Goal: Task Accomplishment & Management: Use online tool/utility

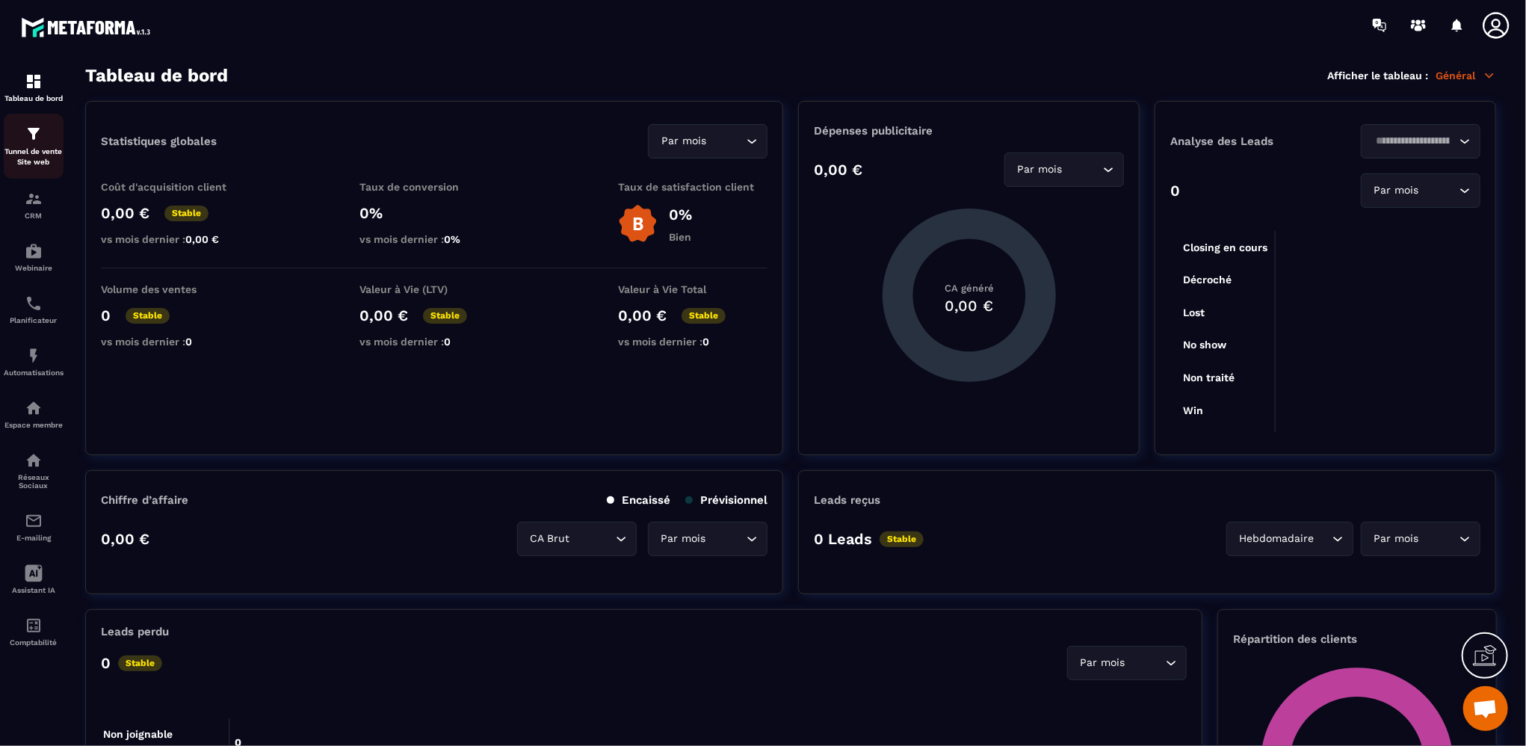
click at [31, 150] on p "Tunnel de vente Site web" at bounding box center [34, 157] width 60 height 21
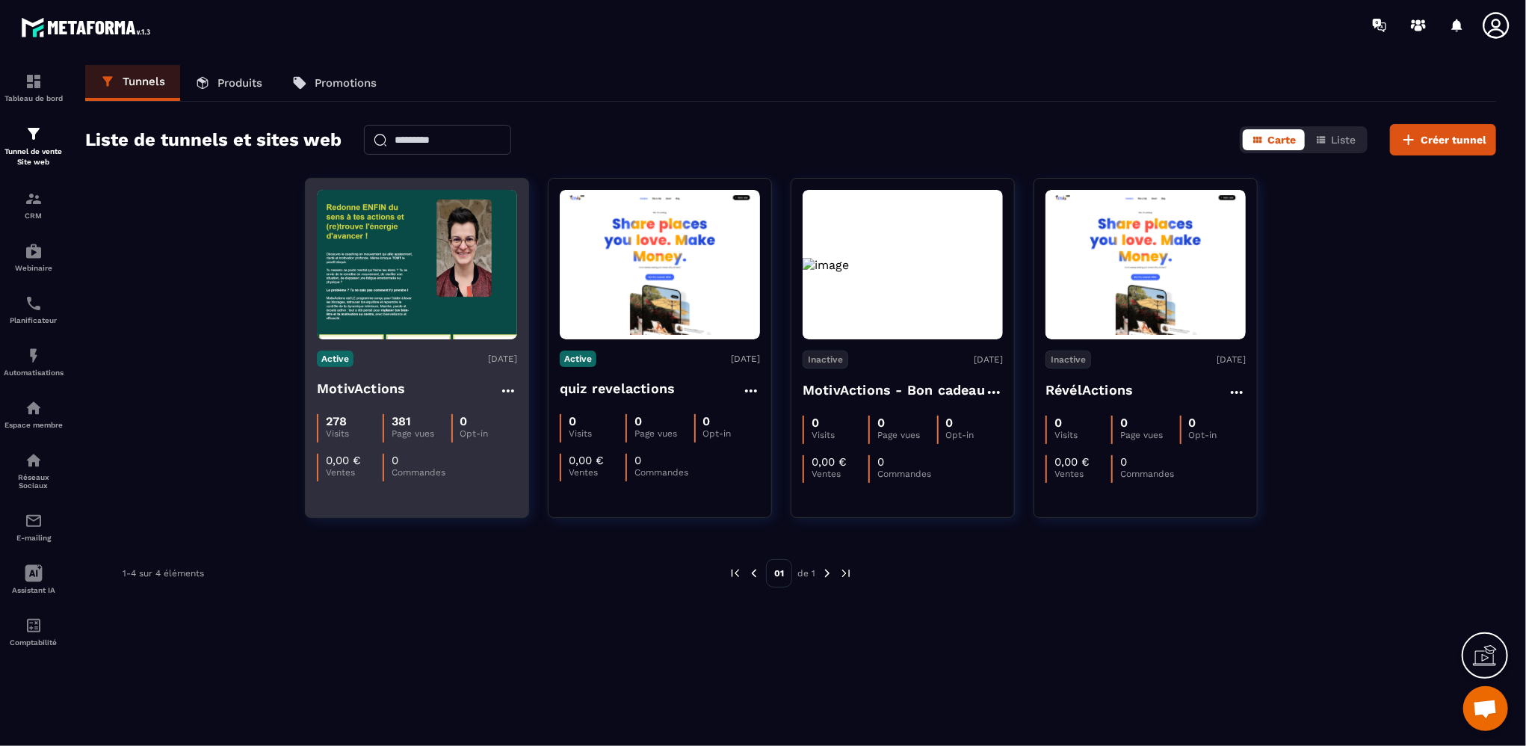
click at [405, 289] on img at bounding box center [417, 265] width 200 height 150
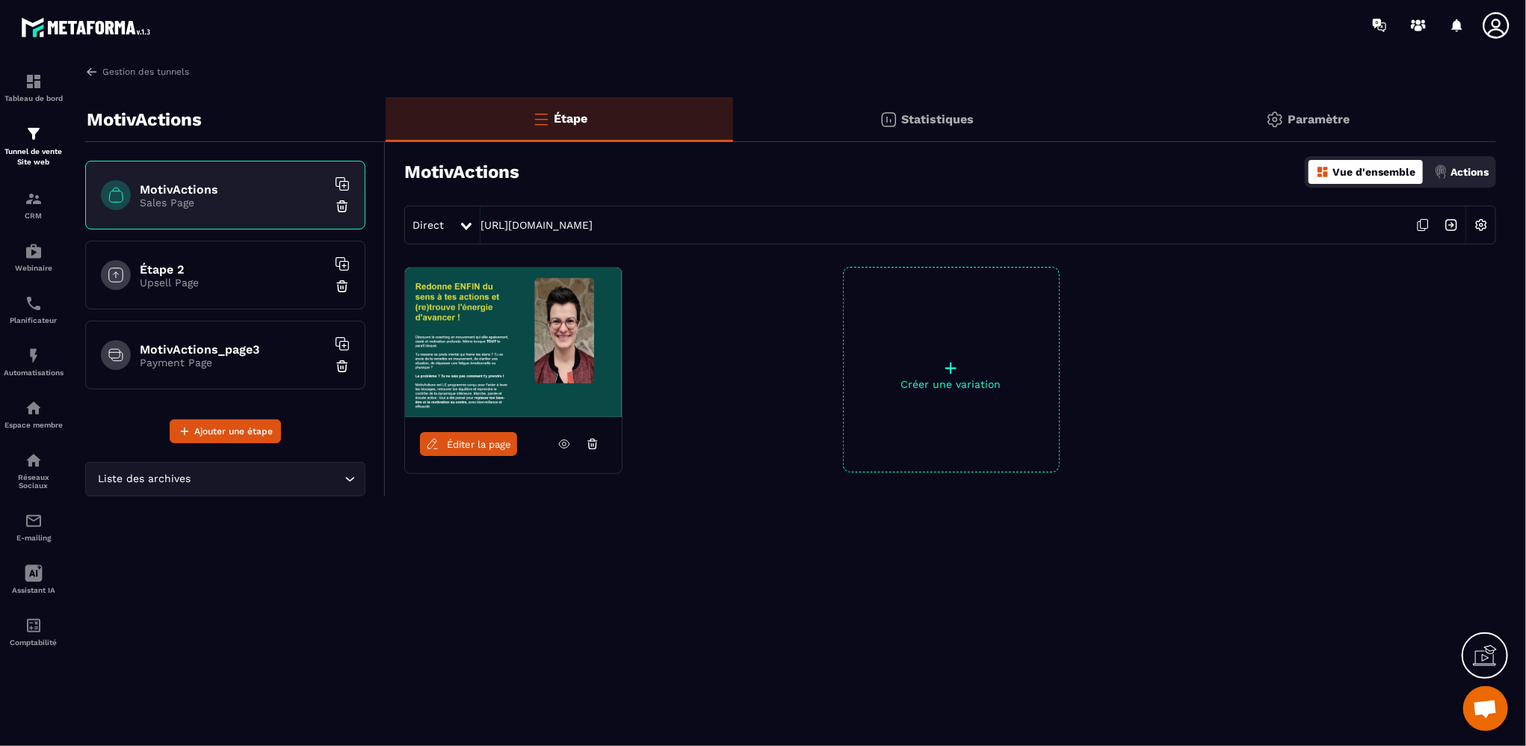
click at [479, 444] on span "Éditer la page" at bounding box center [479, 444] width 64 height 11
